Goal: Task Accomplishment & Management: Use online tool/utility

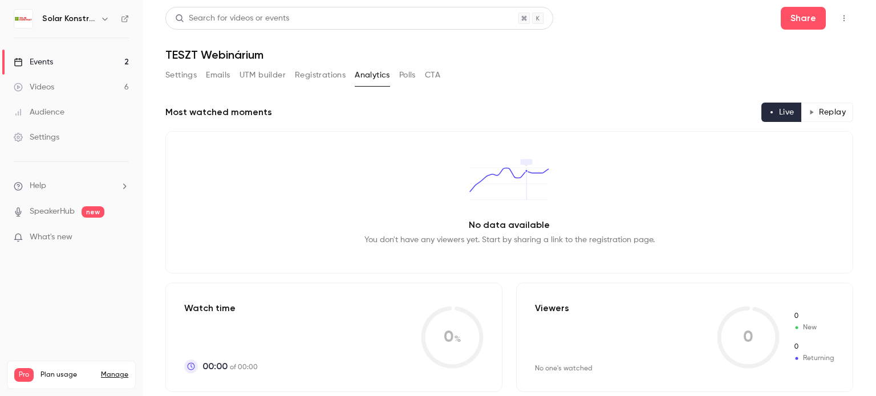
click at [43, 62] on div "Events" at bounding box center [33, 61] width 39 height 11
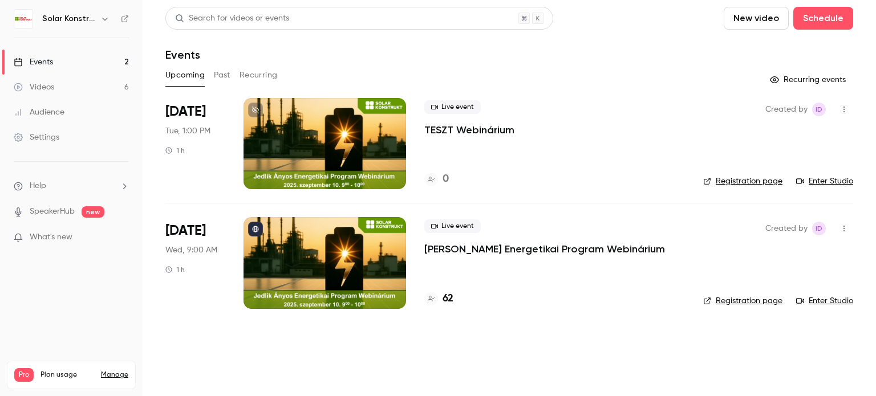
click at [337, 247] on div at bounding box center [324, 262] width 162 height 91
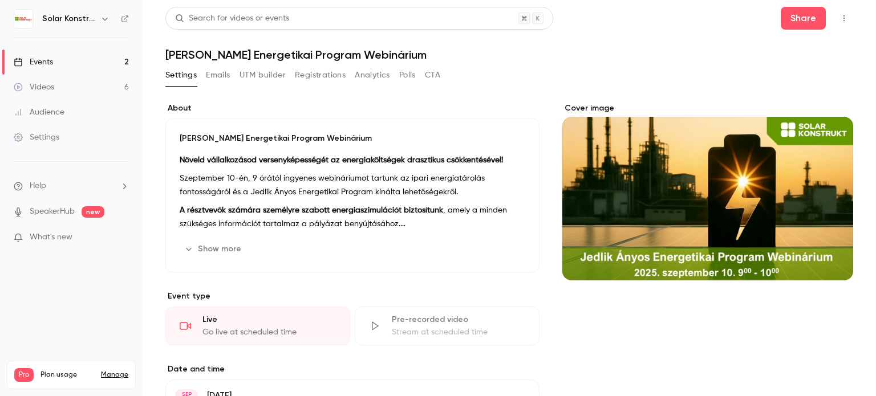
click at [40, 60] on div "Events" at bounding box center [33, 61] width 39 height 11
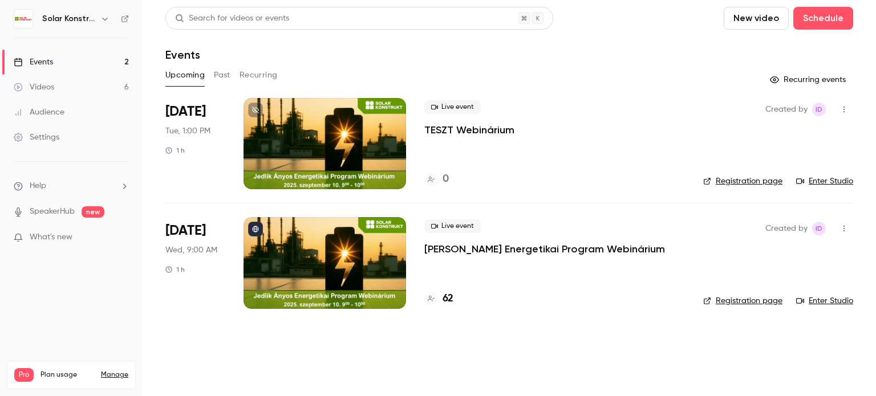
click at [820, 299] on link "Enter Studio" at bounding box center [824, 300] width 57 height 11
click at [334, 136] on div at bounding box center [324, 143] width 162 height 91
click at [816, 178] on link "Enter Studio" at bounding box center [824, 181] width 57 height 11
